Goal: Use online tool/utility: Utilize a website feature to perform a specific function

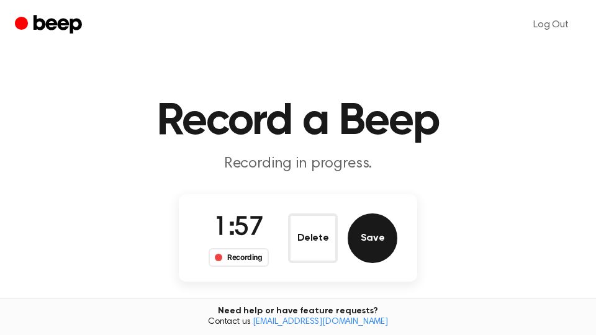
click at [377, 245] on button "Save" at bounding box center [373, 239] width 50 height 50
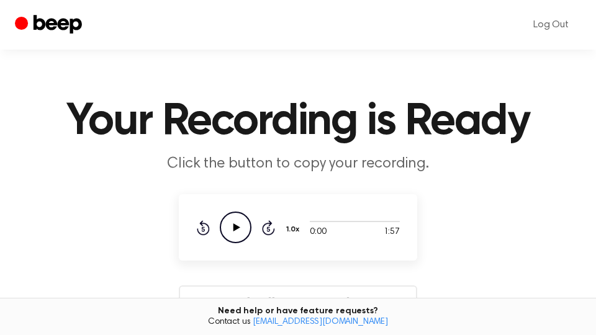
scroll to position [329, 0]
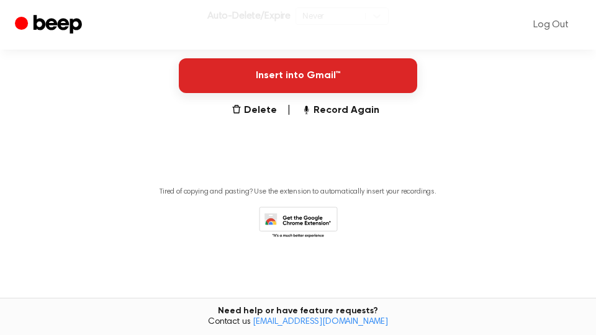
click at [336, 78] on button "Insert into Gmail™" at bounding box center [298, 75] width 238 height 35
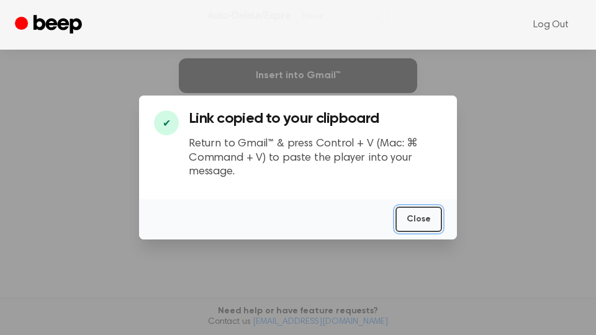
click at [423, 217] on button "Close" at bounding box center [418, 219] width 47 height 25
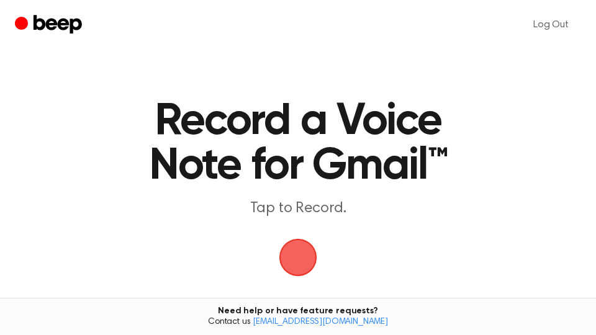
drag, startPoint x: 0, startPoint y: 0, endPoint x: 307, endPoint y: 255, distance: 398.9
click at [307, 255] on span "button" at bounding box center [298, 258] width 40 height 40
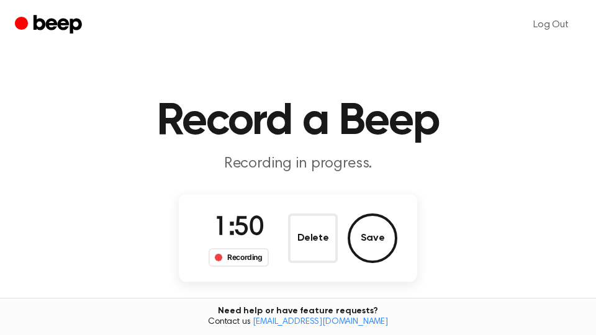
click at [302, 225] on button "Delete" at bounding box center [313, 239] width 50 height 50
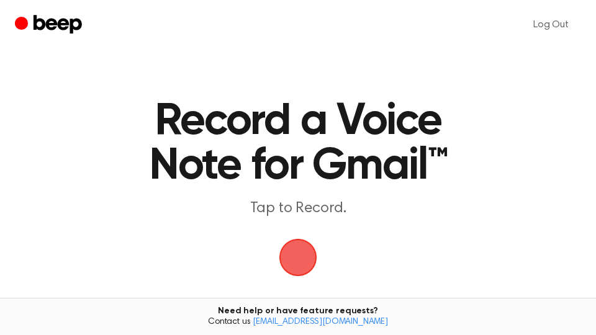
click at [300, 247] on span "button" at bounding box center [298, 257] width 45 height 45
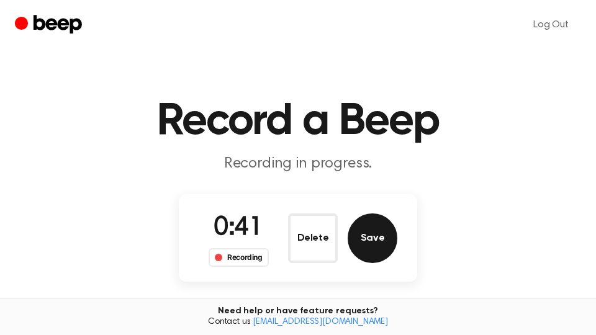
click at [368, 248] on button "Save" at bounding box center [373, 239] width 50 height 50
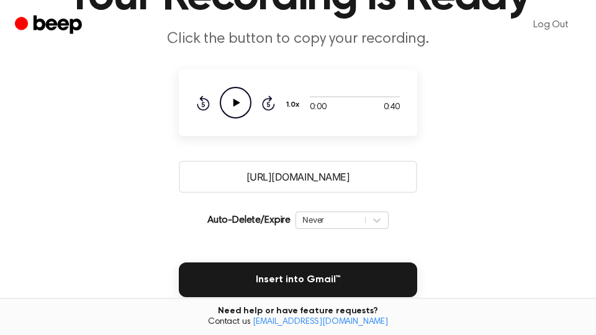
scroll to position [211, 0]
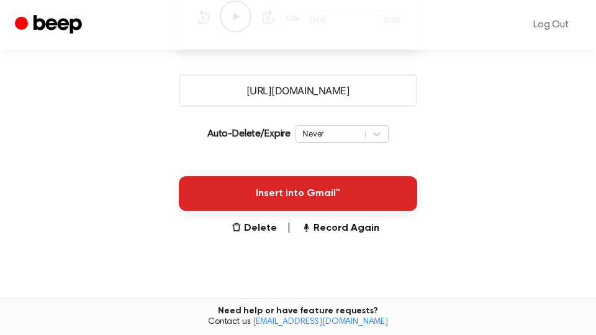
click at [349, 186] on button "Insert into Gmail™" at bounding box center [298, 193] width 238 height 35
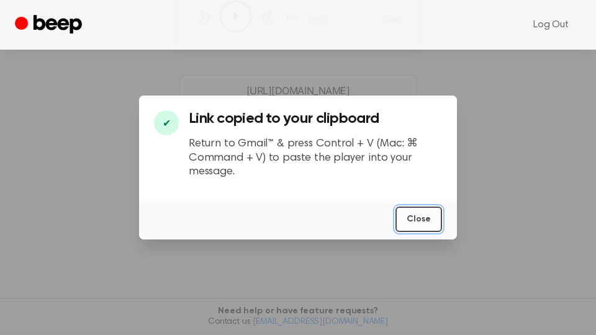
click at [419, 223] on button "Close" at bounding box center [418, 219] width 47 height 25
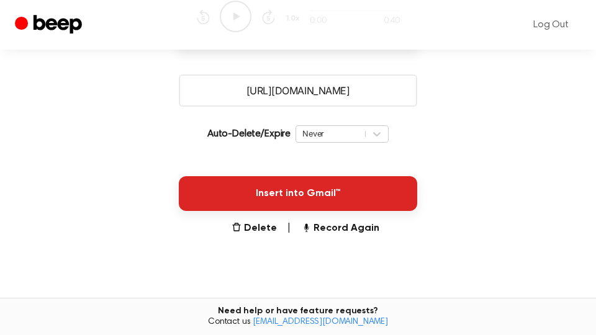
click at [377, 194] on button "Insert into Gmail™" at bounding box center [298, 193] width 238 height 35
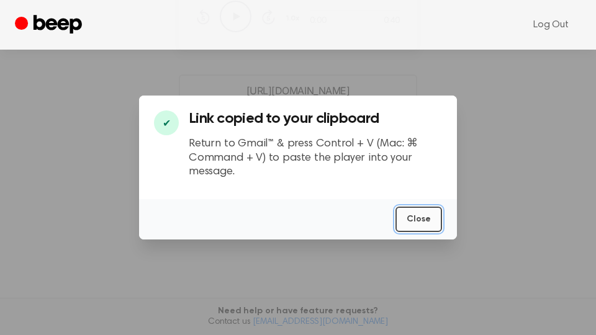
click at [410, 215] on button "Close" at bounding box center [418, 219] width 47 height 25
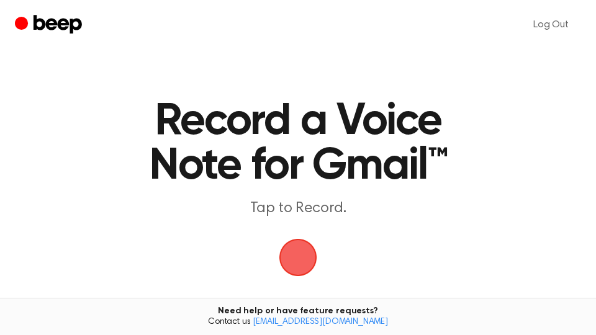
click at [300, 263] on span "button" at bounding box center [298, 258] width 40 height 40
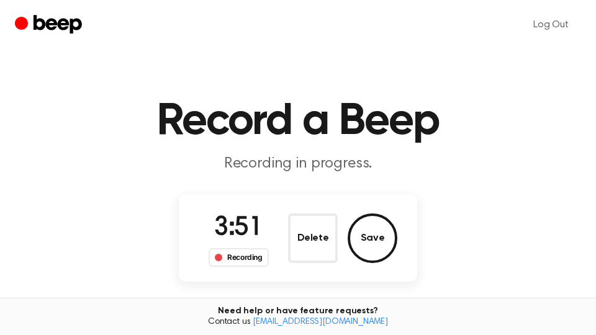
click at [362, 238] on button "Save" at bounding box center [373, 239] width 50 height 50
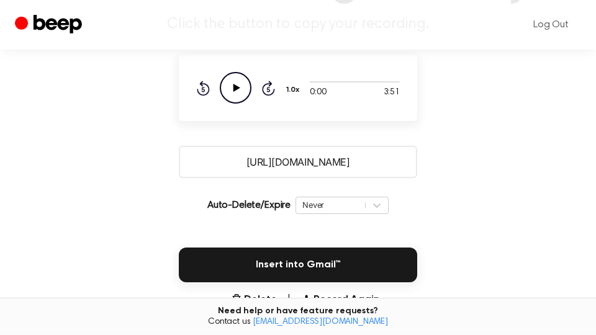
scroll to position [211, 0]
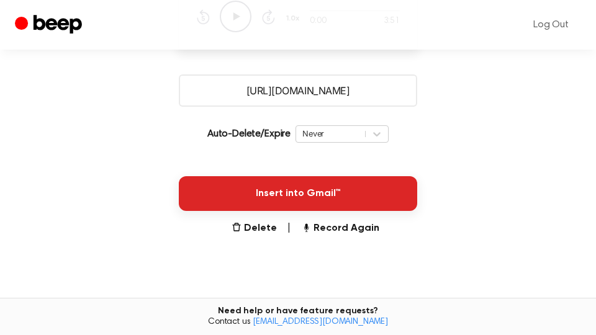
click at [361, 194] on button "Insert into Gmail™" at bounding box center [298, 193] width 238 height 35
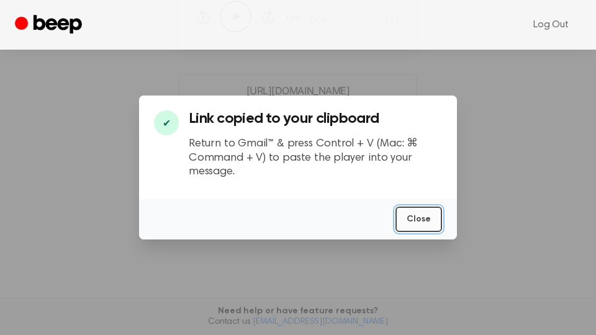
click at [430, 225] on button "Close" at bounding box center [418, 219] width 47 height 25
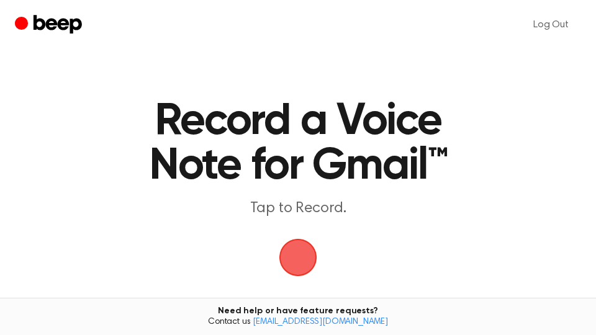
click at [313, 258] on span "button" at bounding box center [298, 257] width 35 height 35
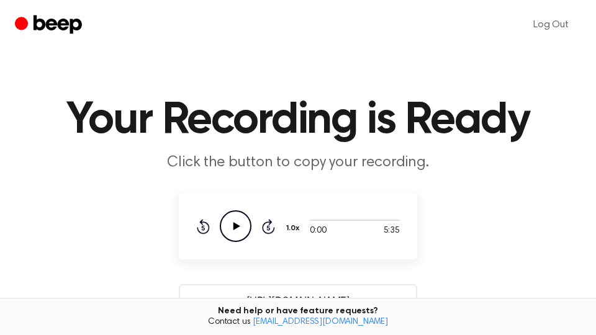
scroll to position [211, 0]
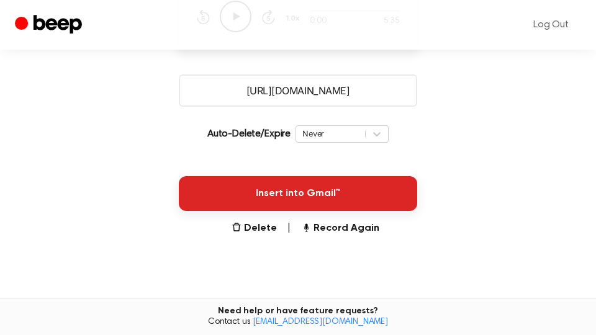
click at [373, 203] on button "Insert into Gmail™" at bounding box center [298, 193] width 238 height 35
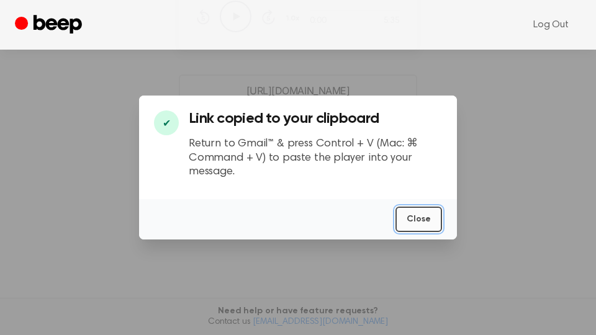
click at [416, 220] on button "Close" at bounding box center [418, 219] width 47 height 25
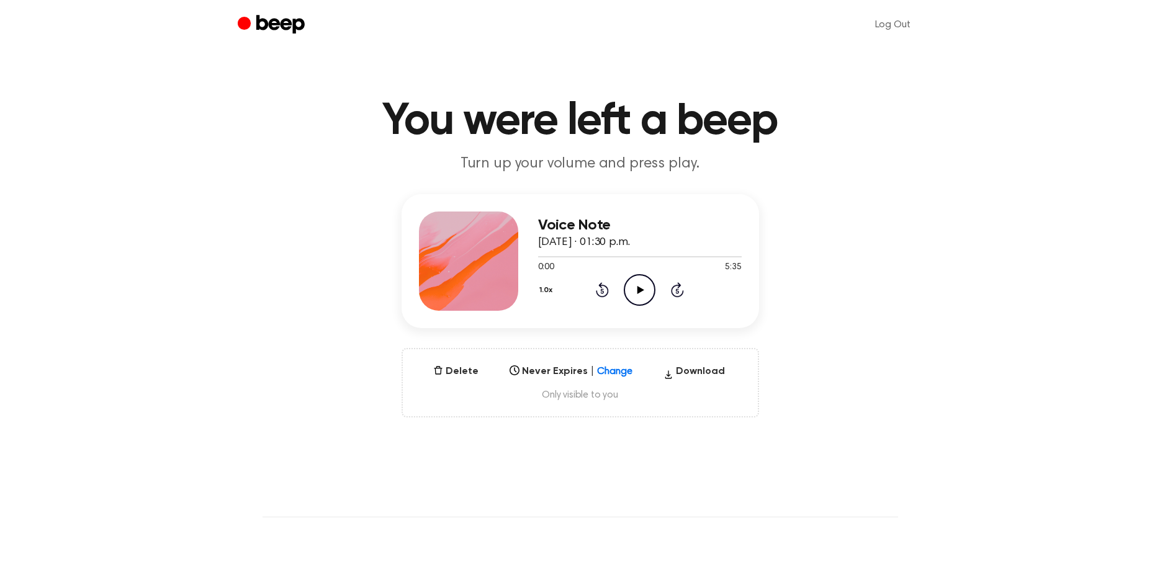
click at [638, 291] on icon at bounding box center [640, 290] width 7 height 8
click at [730, 255] on div at bounding box center [640, 256] width 204 height 10
click at [674, 287] on icon at bounding box center [677, 289] width 13 height 15
